Goal: Obtain resource: Download file/media

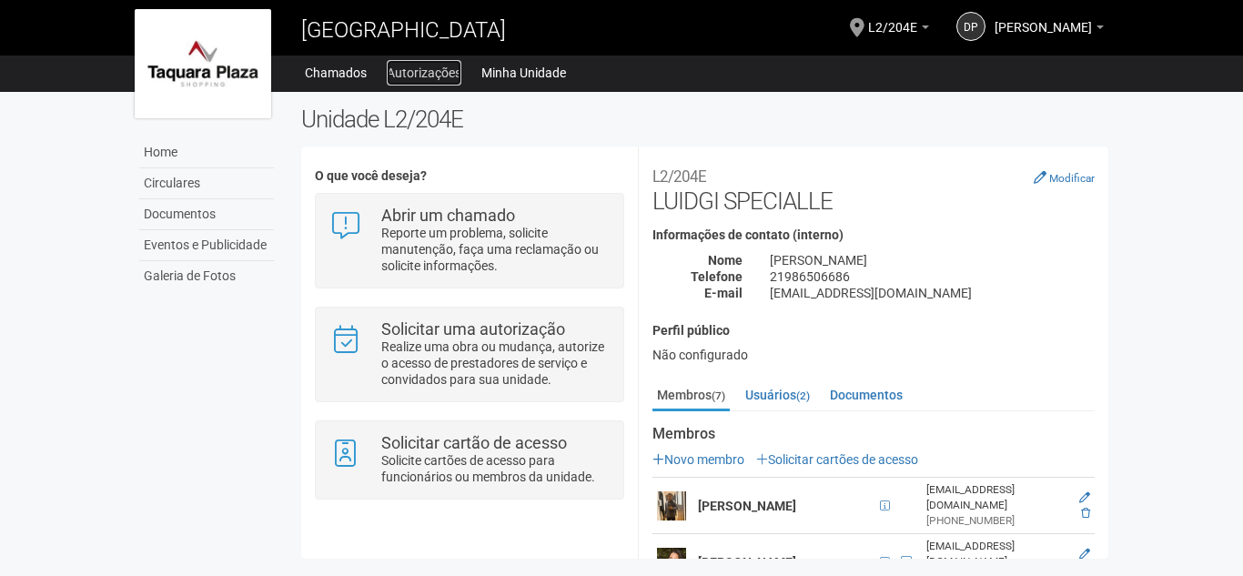
click at [410, 79] on link "Autorizações" at bounding box center [424, 72] width 75 height 25
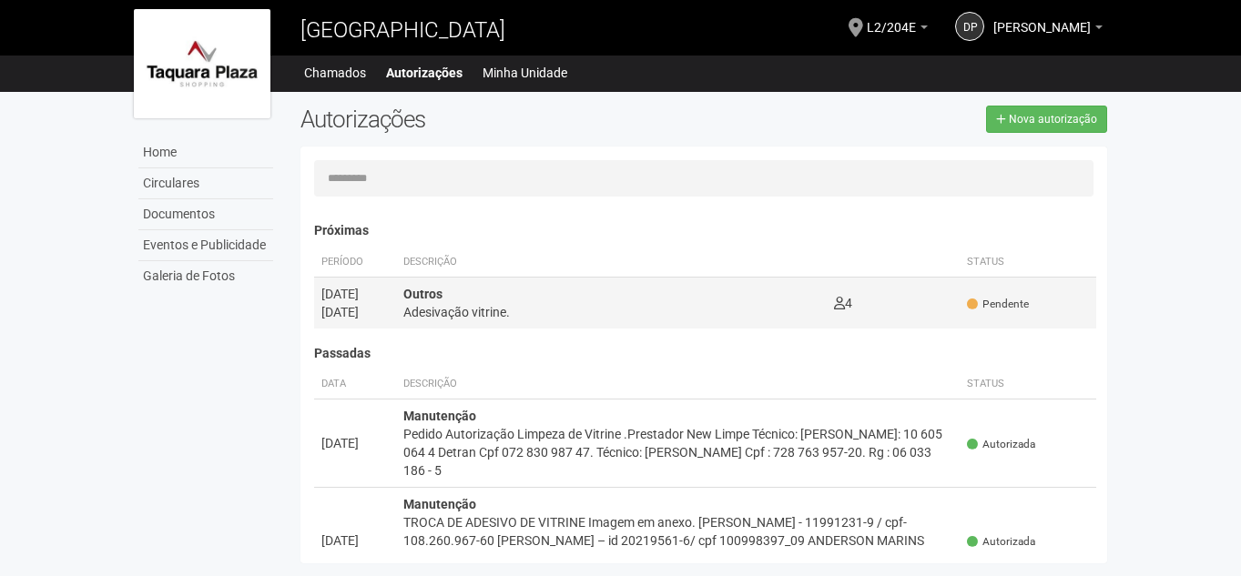
click at [454, 311] on div "Adesivação vitrine." at bounding box center [611, 312] width 417 height 18
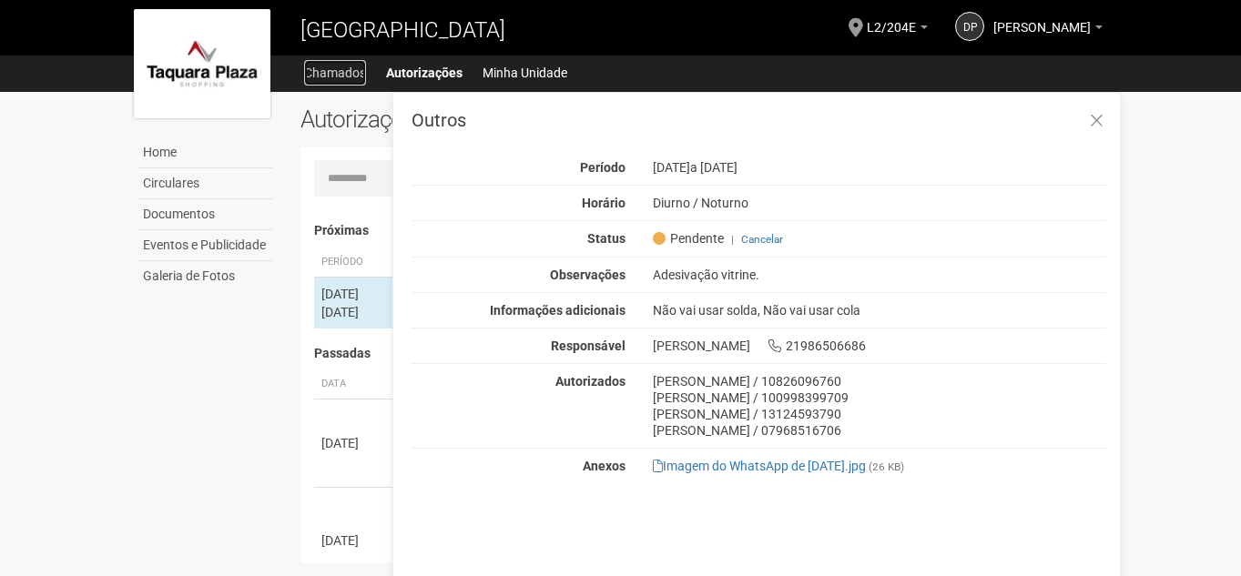
click at [339, 69] on link "Chamados" at bounding box center [335, 72] width 62 height 25
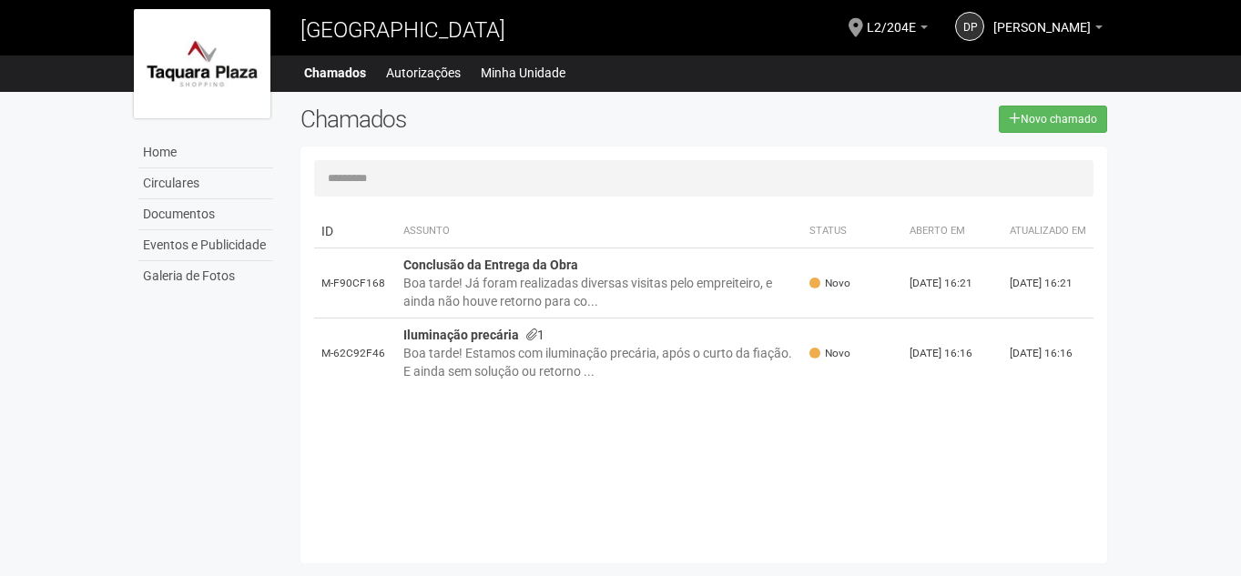
click at [212, 30] on img at bounding box center [202, 63] width 137 height 109
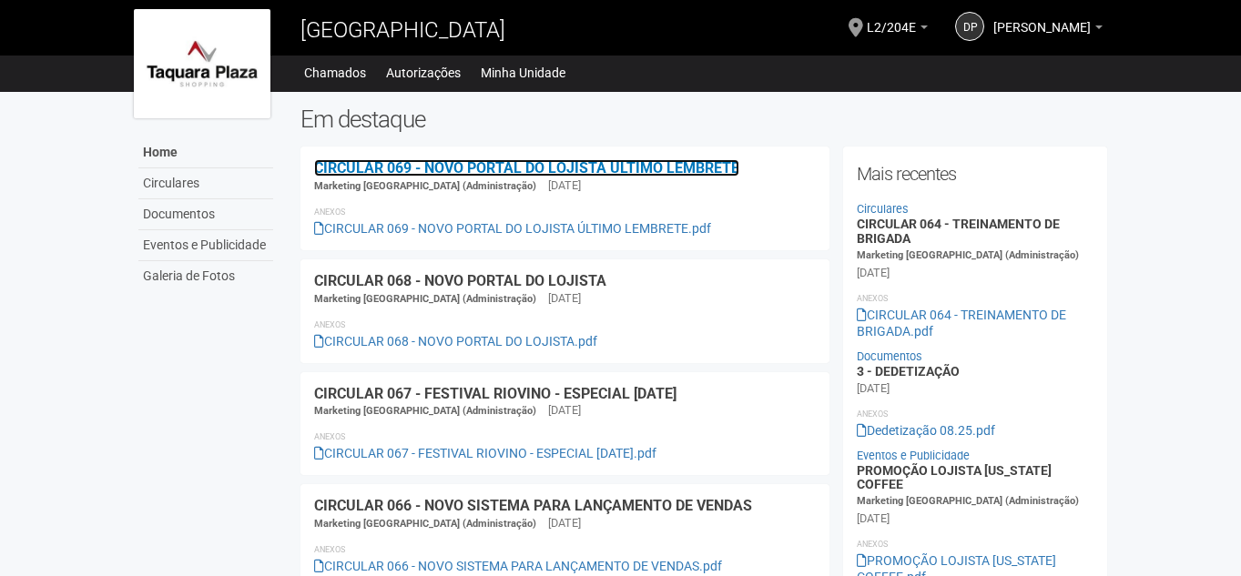
click at [510, 172] on link "CIRCULAR 069 - NOVO PORTAL DO LOJISTA ÚLTIMO LEMBRETE" at bounding box center [526, 167] width 425 height 17
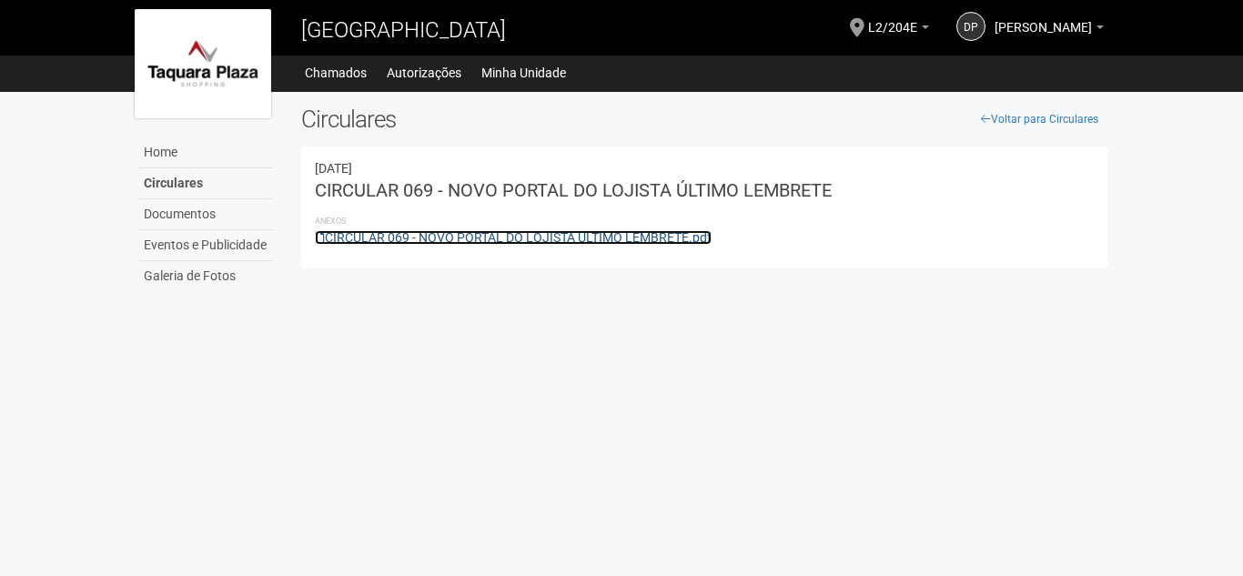
click at [586, 238] on link "CIRCULAR 069 - NOVO PORTAL DO LOJISTA ÚLTIMO LEMBRETE.pdf" at bounding box center [513, 237] width 397 height 15
click at [568, 242] on link "CIRCULAR 069 - NOVO PORTAL DO LOJISTA ÚLTIMO LEMBRETE.pdf" at bounding box center [513, 237] width 397 height 15
click at [588, 237] on link "CIRCULAR 069 - NOVO PORTAL DO LOJISTA ÚLTIMO LEMBRETE.pdf" at bounding box center [513, 237] width 397 height 15
